Goal: Transaction & Acquisition: Subscribe to service/newsletter

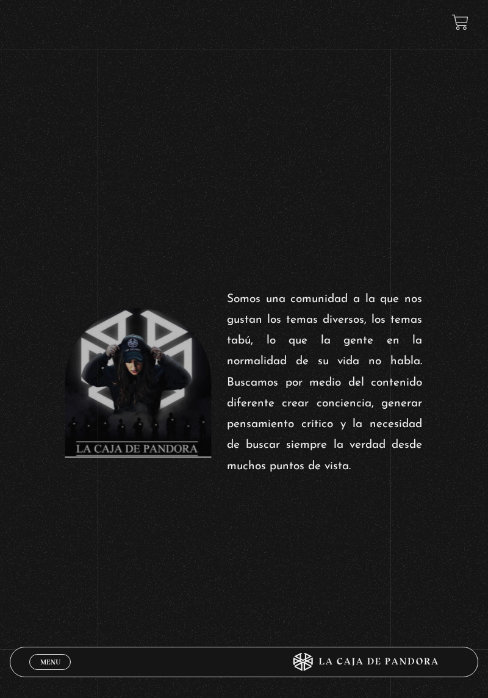
scroll to position [464, 0]
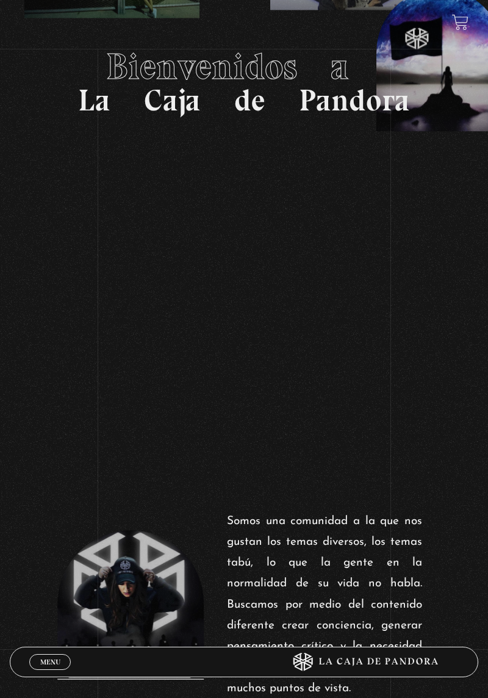
scroll to position [0, 0]
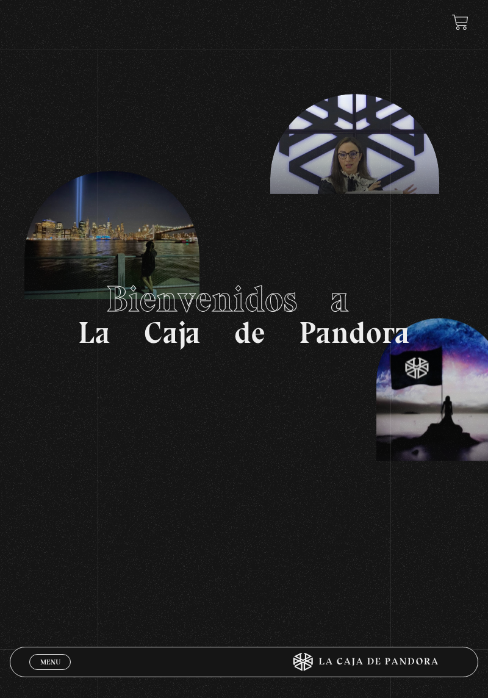
click at [314, 662] on icon at bounding box center [361, 662] width 195 height 18
click at [481, 615] on section "Bienvenidos a La Caja de Pandora" at bounding box center [244, 314] width 488 height 629
click at [55, 659] on span "Menu" at bounding box center [50, 662] width 20 height 7
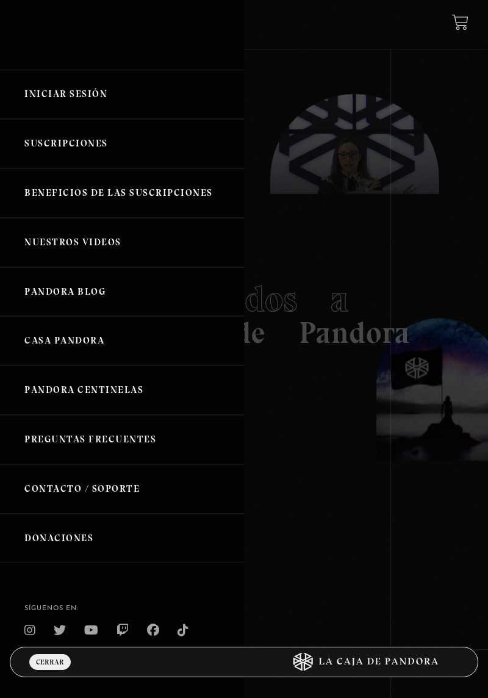
click at [183, 400] on link "Pandora Centinelas" at bounding box center [122, 390] width 244 height 49
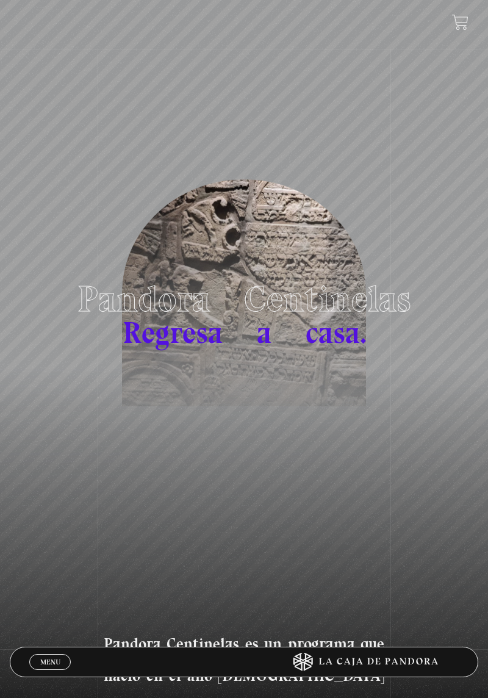
click at [337, 351] on span "Regresa a casa." at bounding box center [245, 332] width 244 height 37
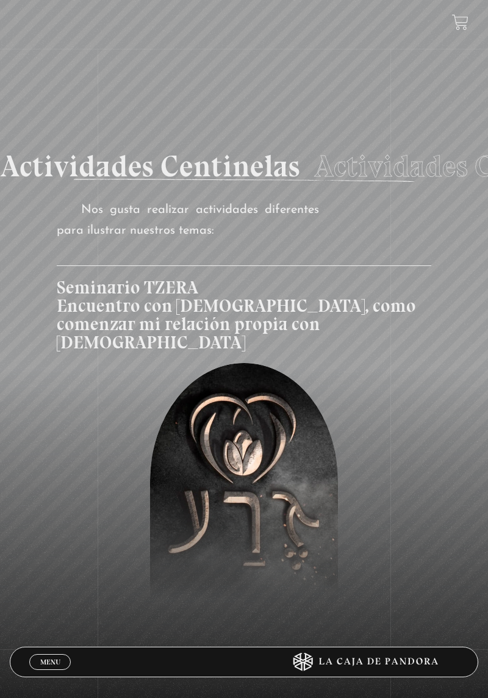
scroll to position [2344, 0]
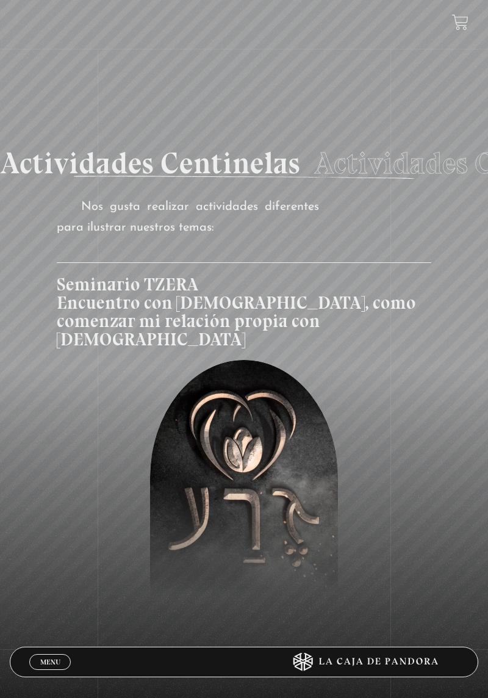
click at [292, 407] on figure at bounding box center [243, 478] width 187 height 236
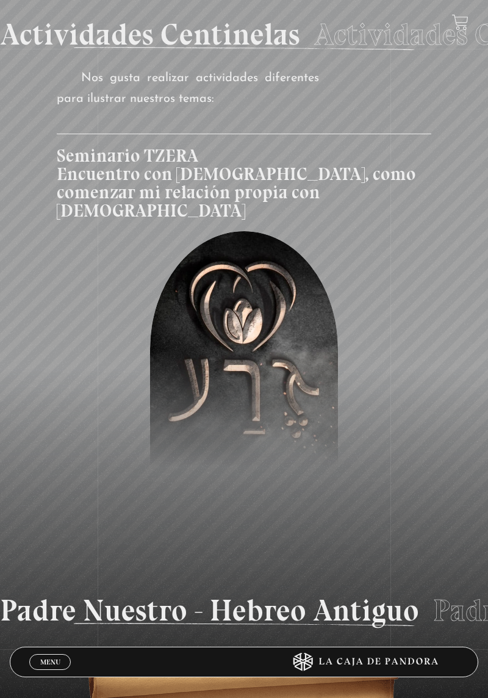
scroll to position [2545, 0]
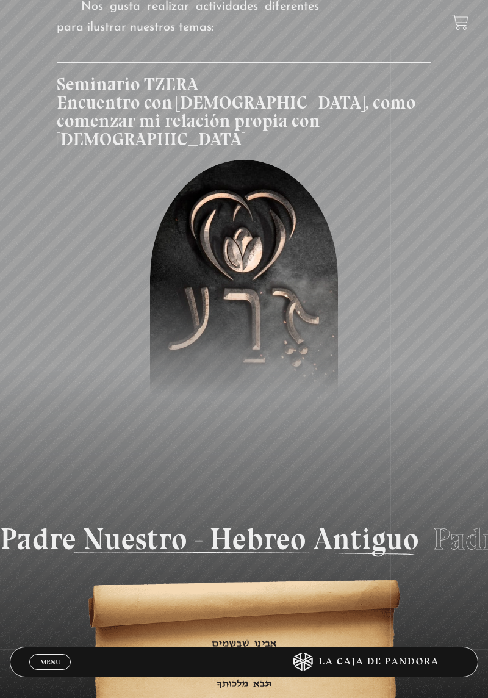
click at [366, 518] on div "Padre Nuestro - Hebreo Antiguo Padre Nuestro - Hebreo Antiguo Padre Nuestro - H…" at bounding box center [244, 539] width 488 height 43
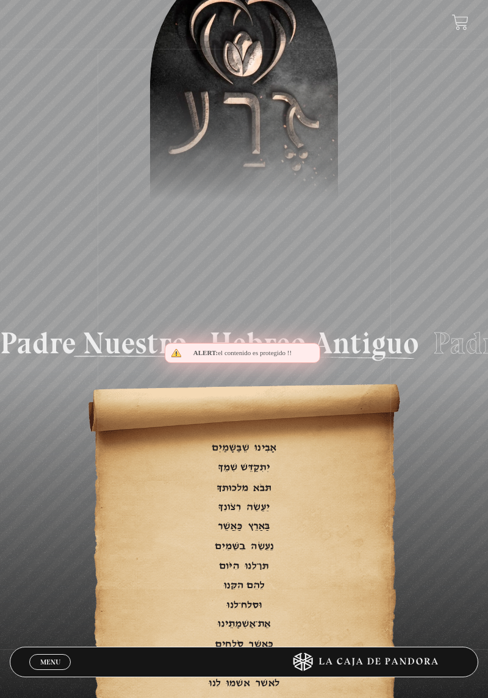
scroll to position [3092, 0]
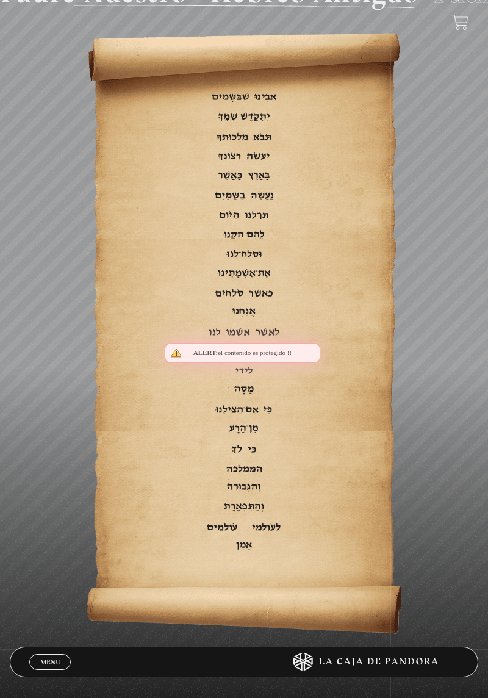
click at [342, 440] on picture at bounding box center [244, 334] width 314 height 604
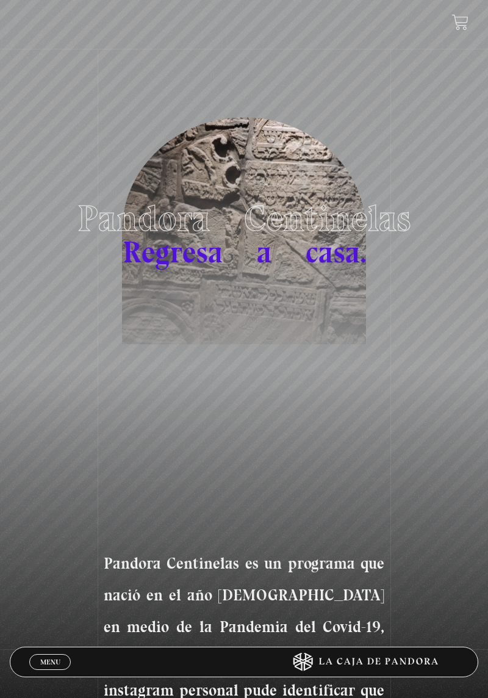
scroll to position [0, 0]
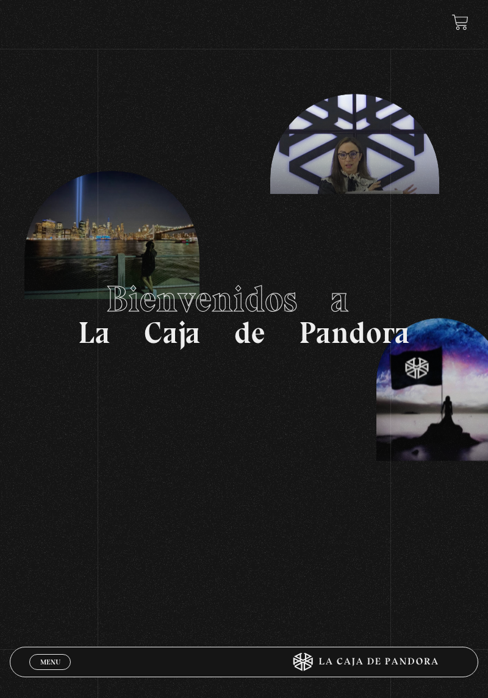
click at [467, 27] on link at bounding box center [460, 22] width 16 height 16
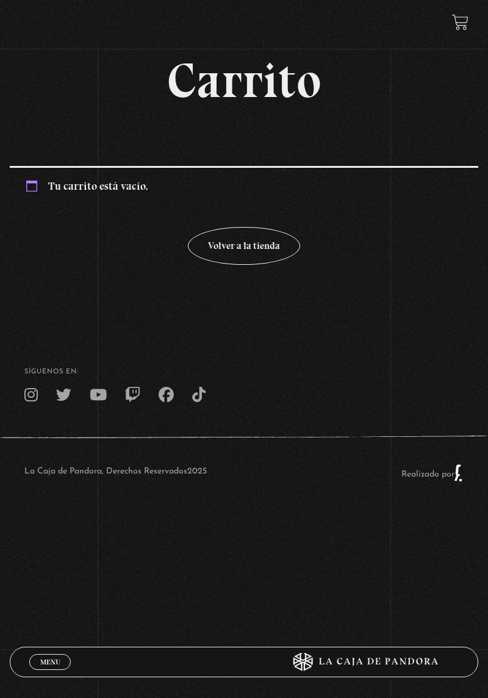
click at [59, 665] on span "Menu" at bounding box center [50, 662] width 20 height 7
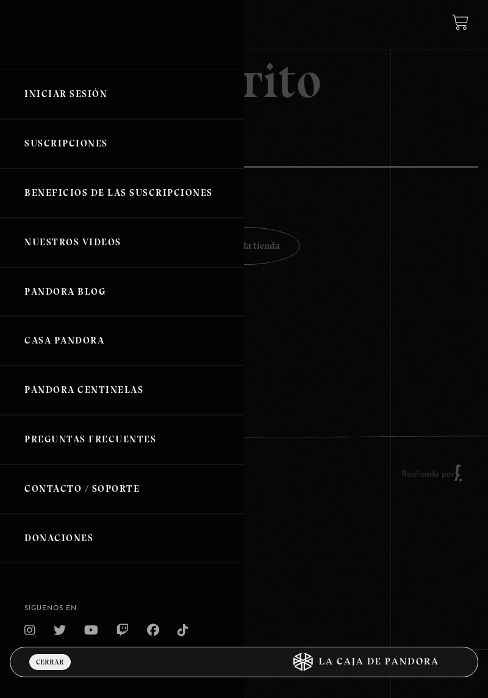
click at [172, 103] on link "Iniciar Sesión" at bounding box center [122, 94] width 244 height 49
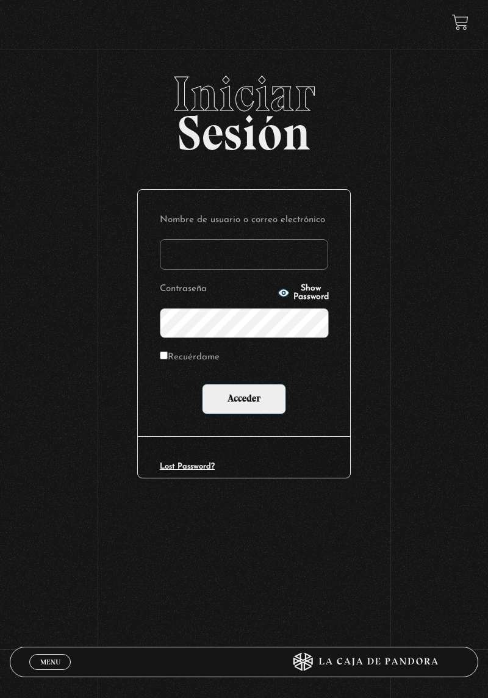
click at [56, 665] on span "Menu" at bounding box center [50, 662] width 20 height 7
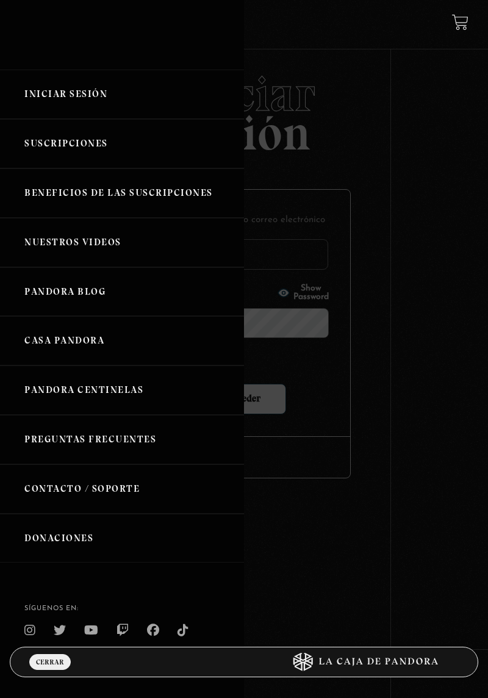
click at [182, 159] on link "Suscripciones" at bounding box center [122, 143] width 244 height 49
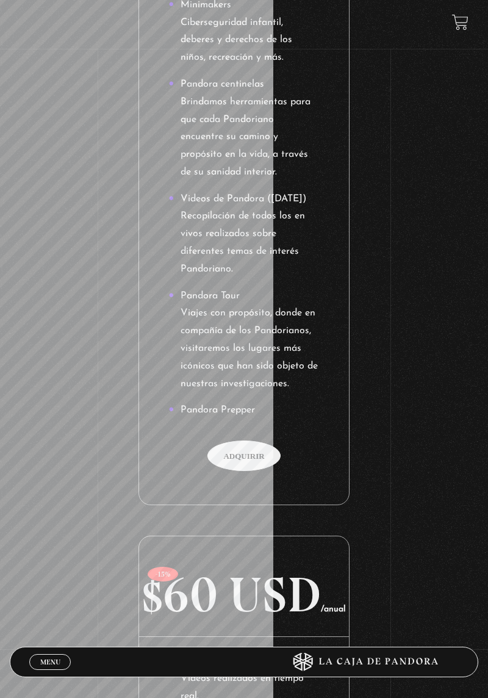
scroll to position [886, 0]
